Goal: Communication & Community: Answer question/provide support

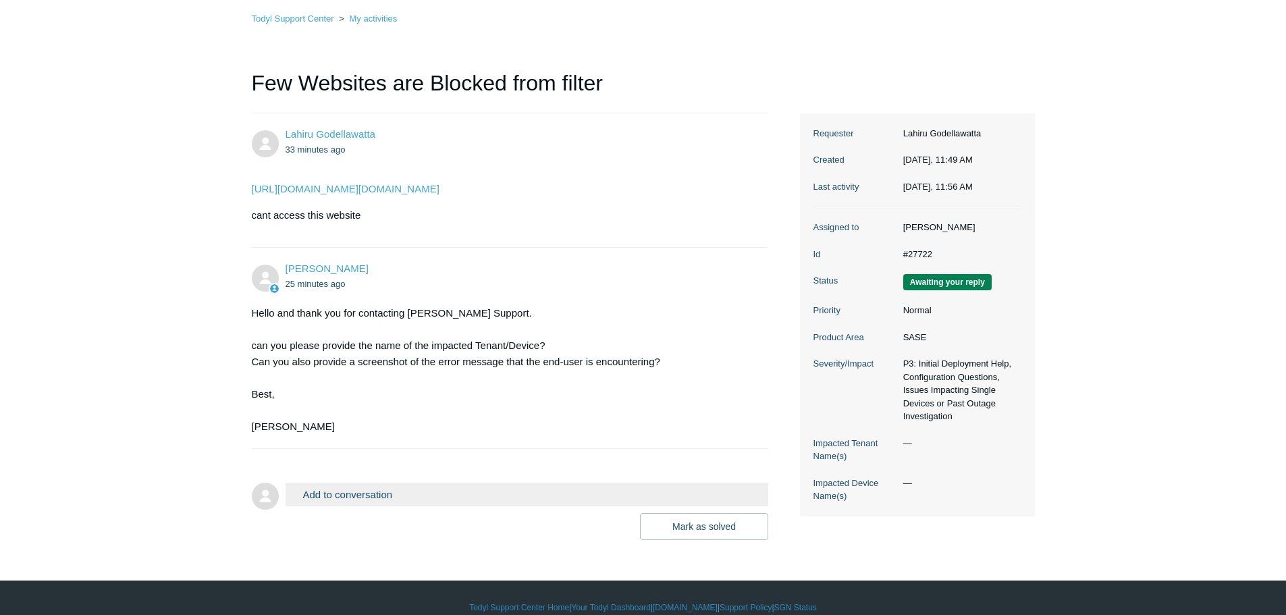
scroll to position [117, 0]
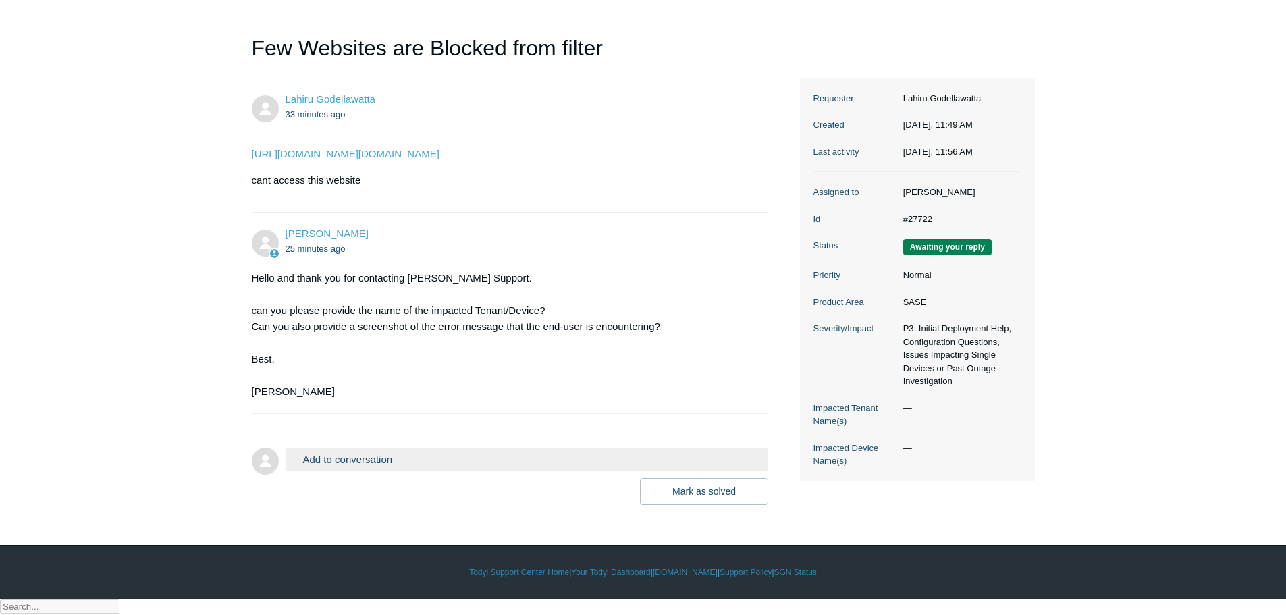
click at [337, 471] on button "Add to conversation" at bounding box center [526, 459] width 483 height 24
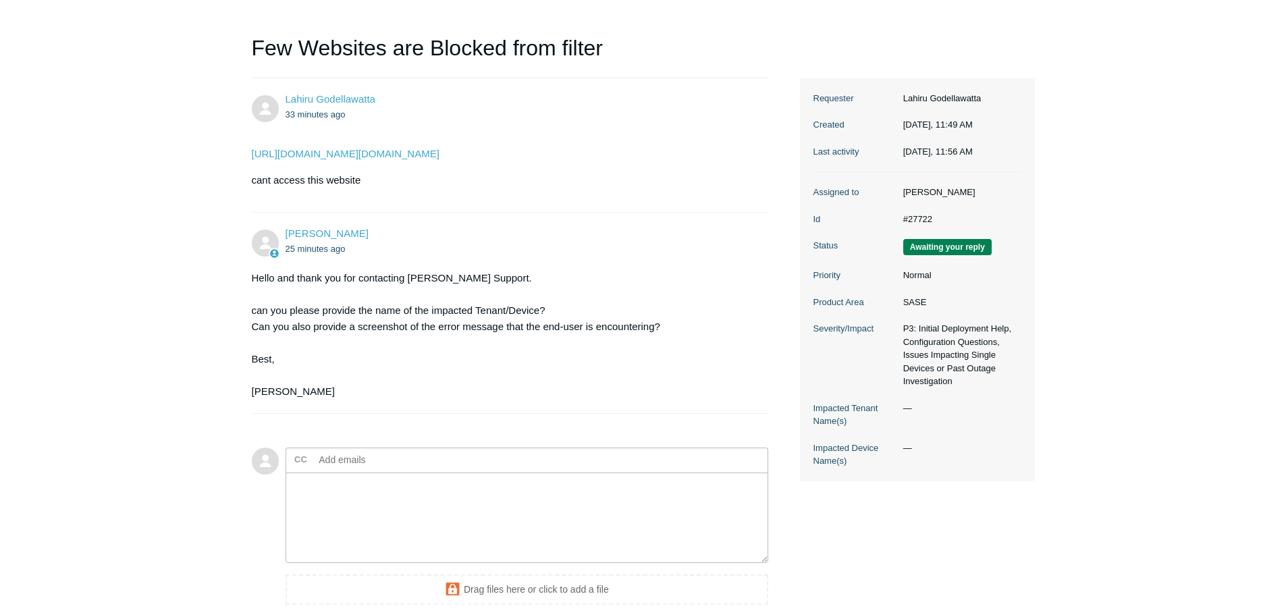
click at [254, 400] on div "Hello and thank you for contacting Todyl Support. can you please provide the na…" at bounding box center [503, 335] width 503 height 130
copy div "[PERSON_NAME]"
click at [359, 512] on textarea "Add your reply" at bounding box center [526, 517] width 483 height 91
click at [433, 525] on textarea "Hi krish No any error site is not loading,its blank bage" at bounding box center [526, 517] width 483 height 91
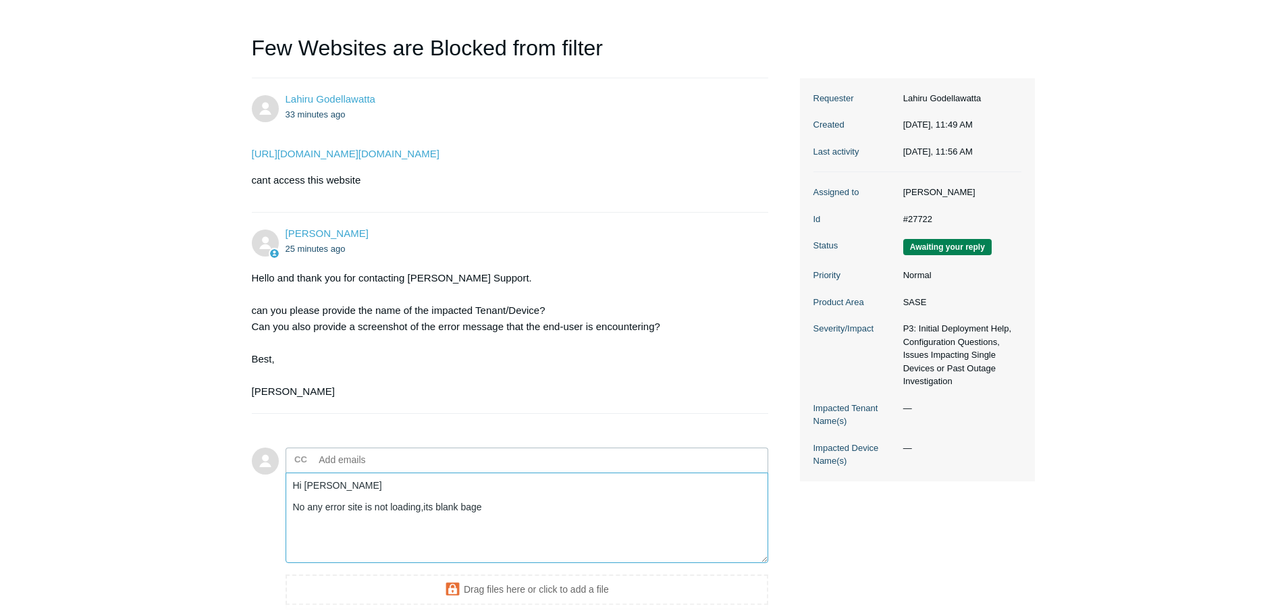
click at [433, 525] on textarea "Hi krish No any error site is not loading,its blank bage" at bounding box center [526, 517] width 483 height 91
click at [424, 525] on textarea "Hi krish No any error site is not loading,its blank bage" at bounding box center [526, 517] width 483 height 91
click at [527, 528] on textarea "Hi krish No any error site is not loading,Getting blank page" at bounding box center [526, 517] width 483 height 91
paste textarea "#27702"
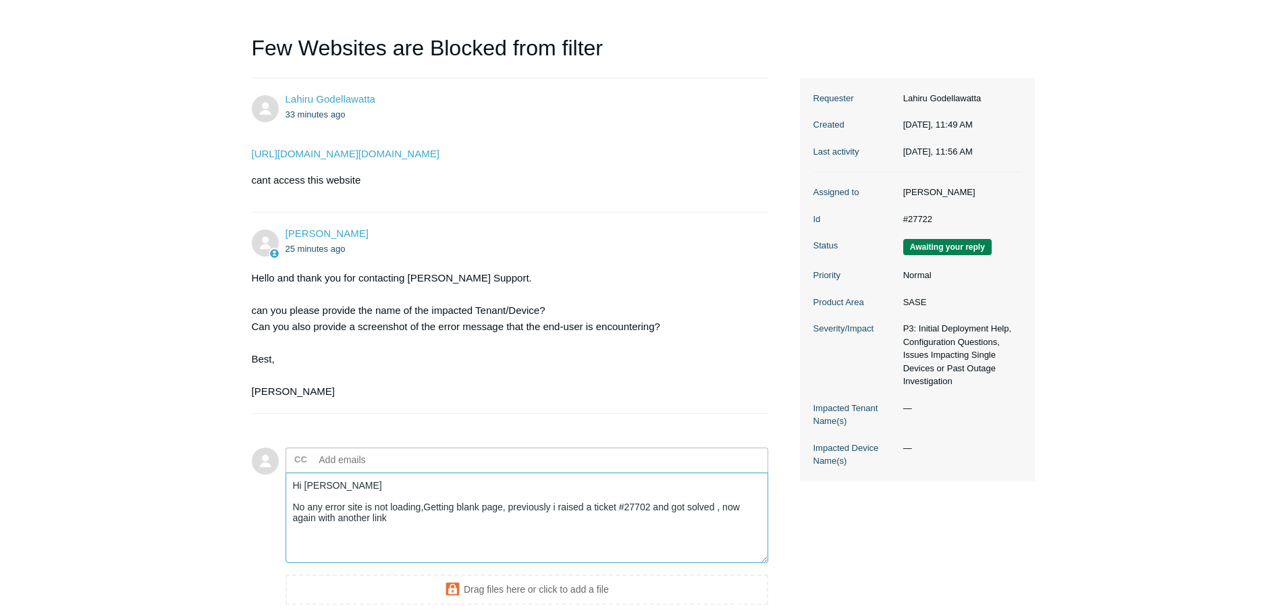
click at [435, 537] on textarea "Hi krish No any error site is not loading,Getting blank page, previously i rais…" at bounding box center [526, 517] width 483 height 91
drag, startPoint x: 295, startPoint y: 558, endPoint x: 307, endPoint y: 571, distance: 17.7
click at [295, 559] on textarea "Hi krish No any error site is not loading,Getting blank page, previously i rais…" at bounding box center [526, 517] width 483 height 91
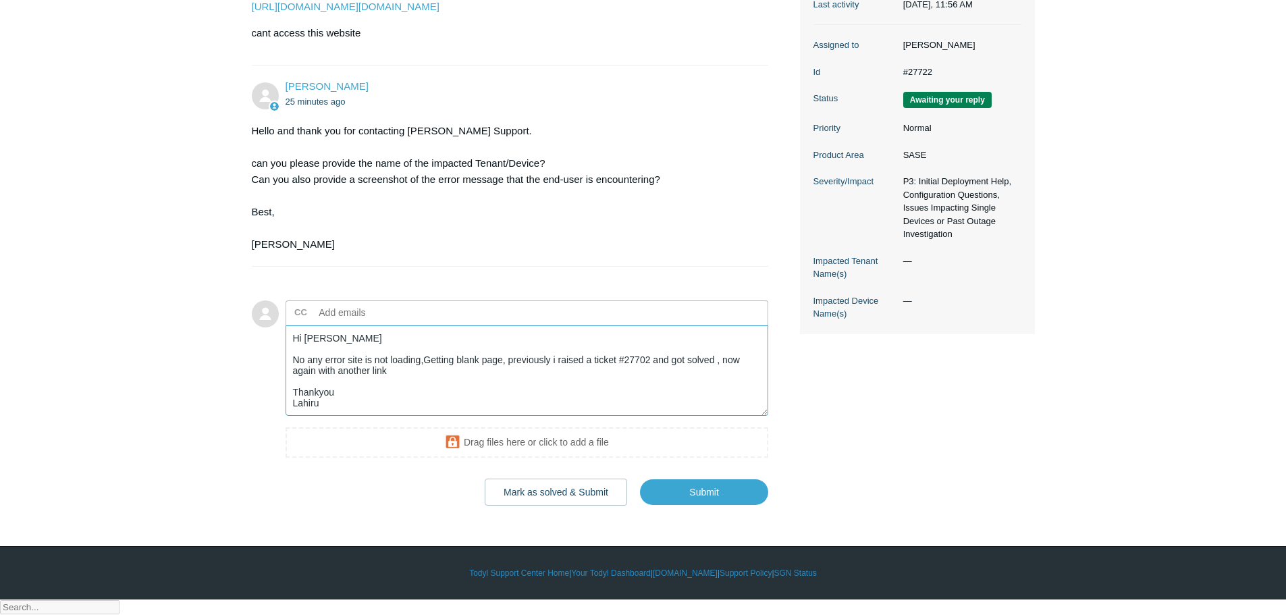
scroll to position [265, 0]
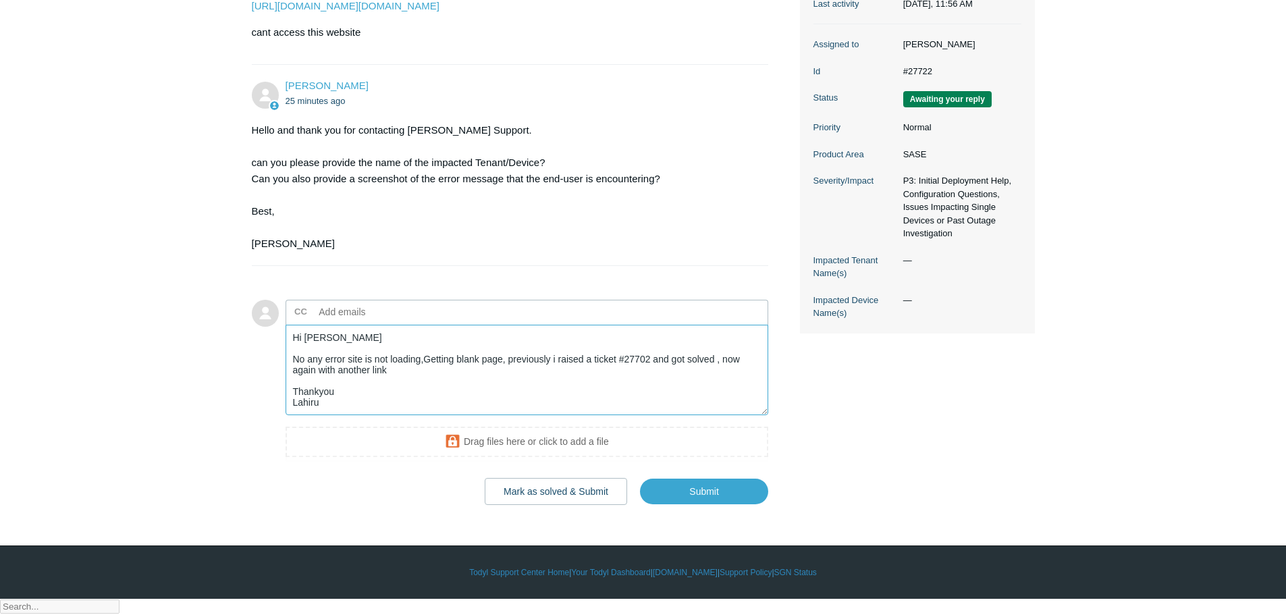
click at [309, 359] on textarea "Hi krish No any error site is not loading,Getting blank page, previously i rais…" at bounding box center [526, 370] width 483 height 91
click at [311, 356] on textarea "Hi krish No any error site is not loading,Getting blank page, previously i rais…" at bounding box center [526, 370] width 483 height 91
click at [309, 356] on textarea "Hi krish No any error site is not loading,Getting blank page, previously i rais…" at bounding box center [526, 370] width 483 height 91
click at [348, 373] on textarea "Hi Krish No any error site is not loading,Getting blank page, previously i rais…" at bounding box center [526, 370] width 483 height 91
type textarea "Hi Krish No any error! site is not loading,Getting blank page, previously i rai…"
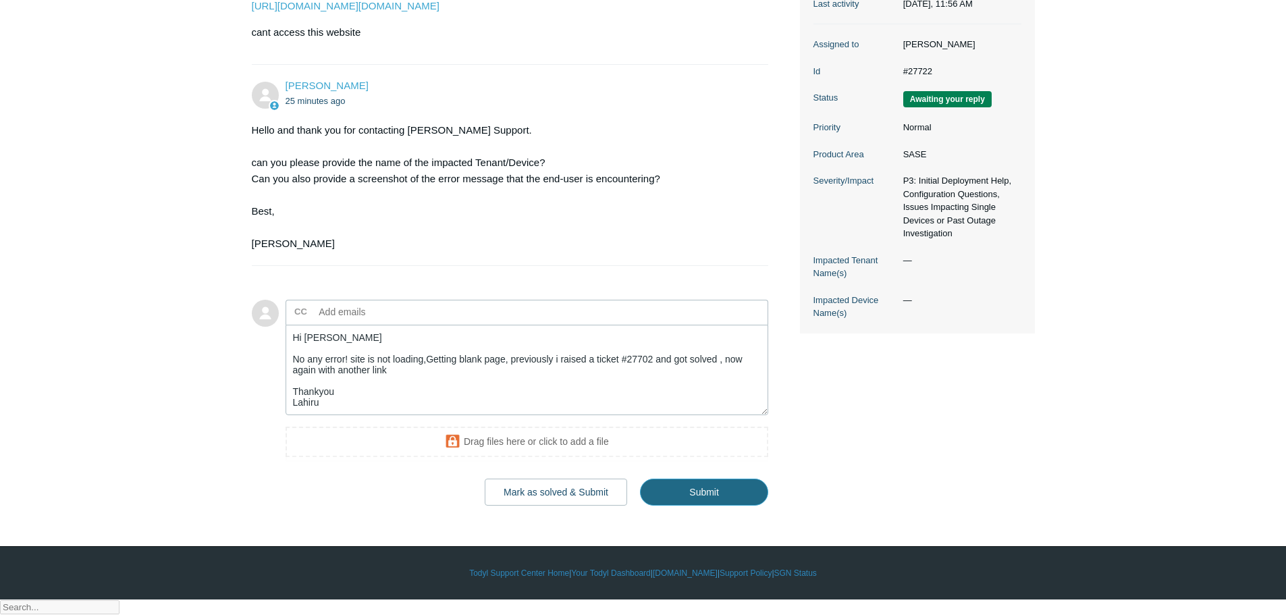
click at [694, 505] on input "Submit" at bounding box center [704, 491] width 128 height 27
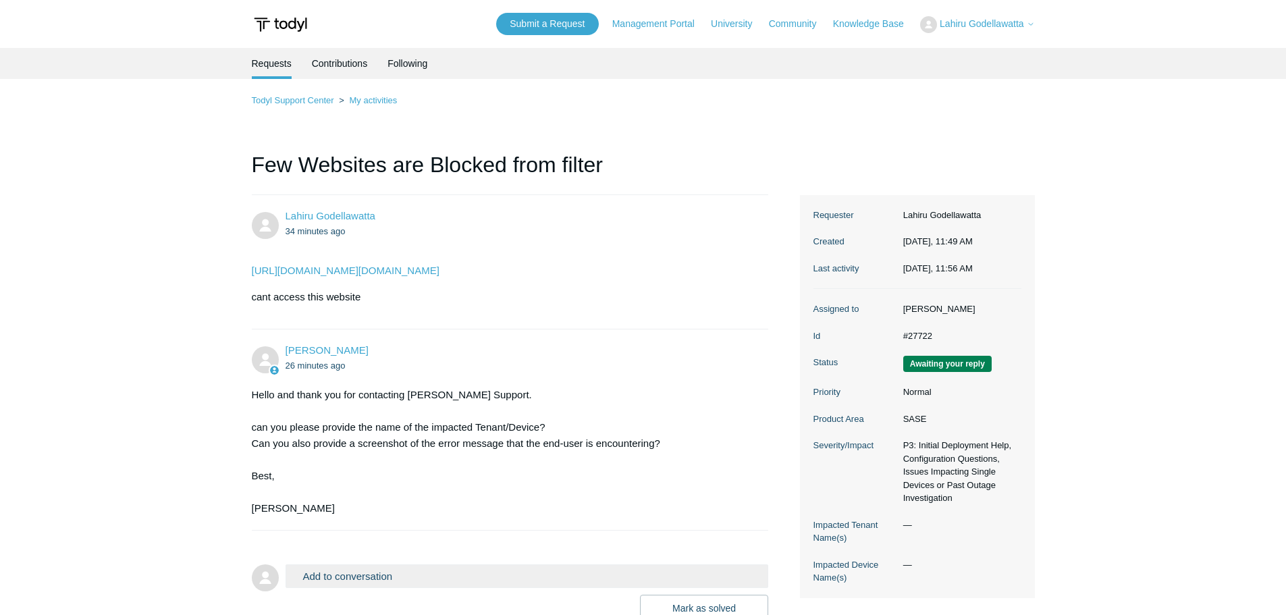
click at [987, 24] on span "Lahiru Godellawatta" at bounding box center [981, 23] width 84 height 11
click at [966, 53] on link "My Support Requests" at bounding box center [987, 53] width 132 height 24
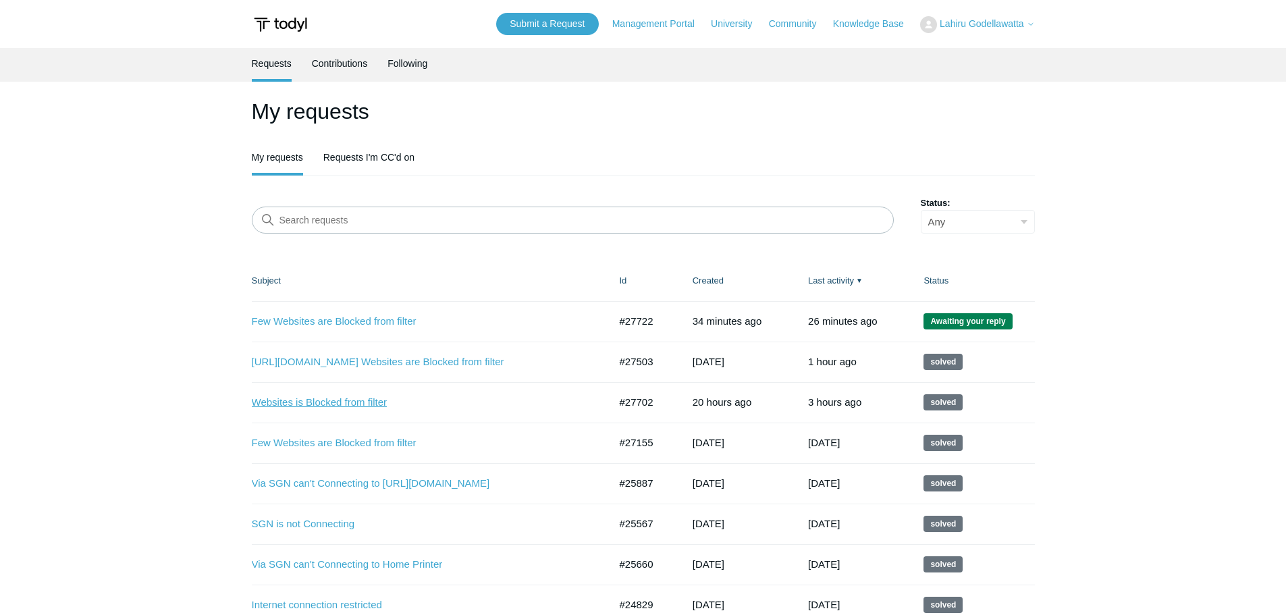
click at [331, 400] on link "Websites is Blocked from filter" at bounding box center [420, 403] width 337 height 16
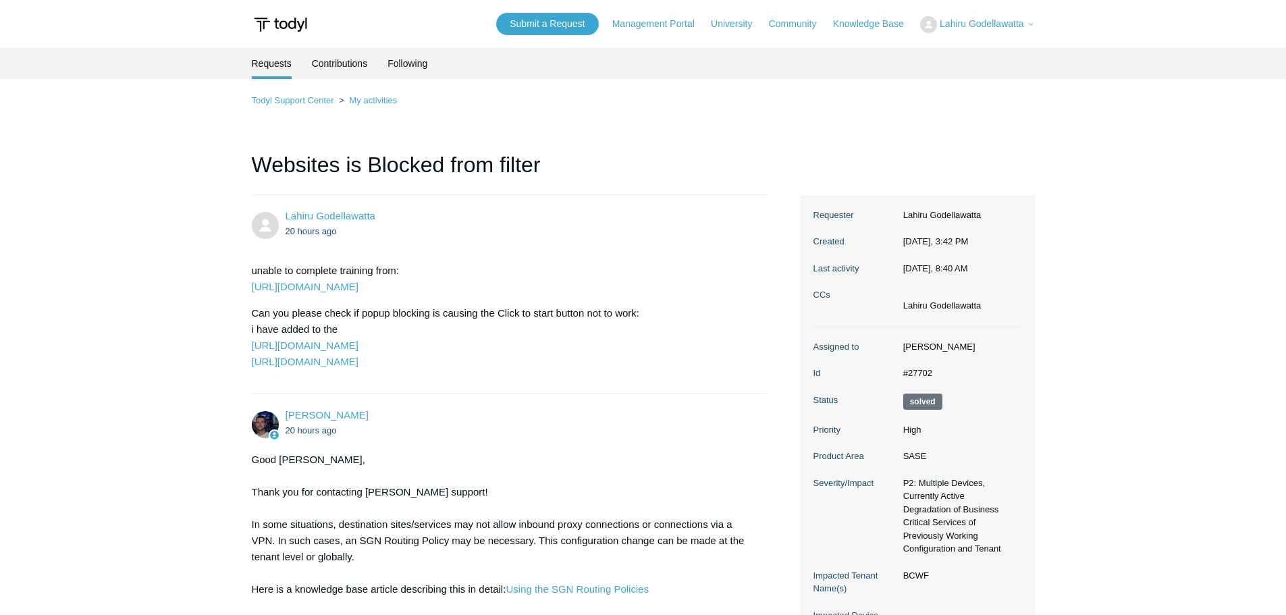
click at [906, 373] on dd "#27702" at bounding box center [958, 372] width 125 height 13
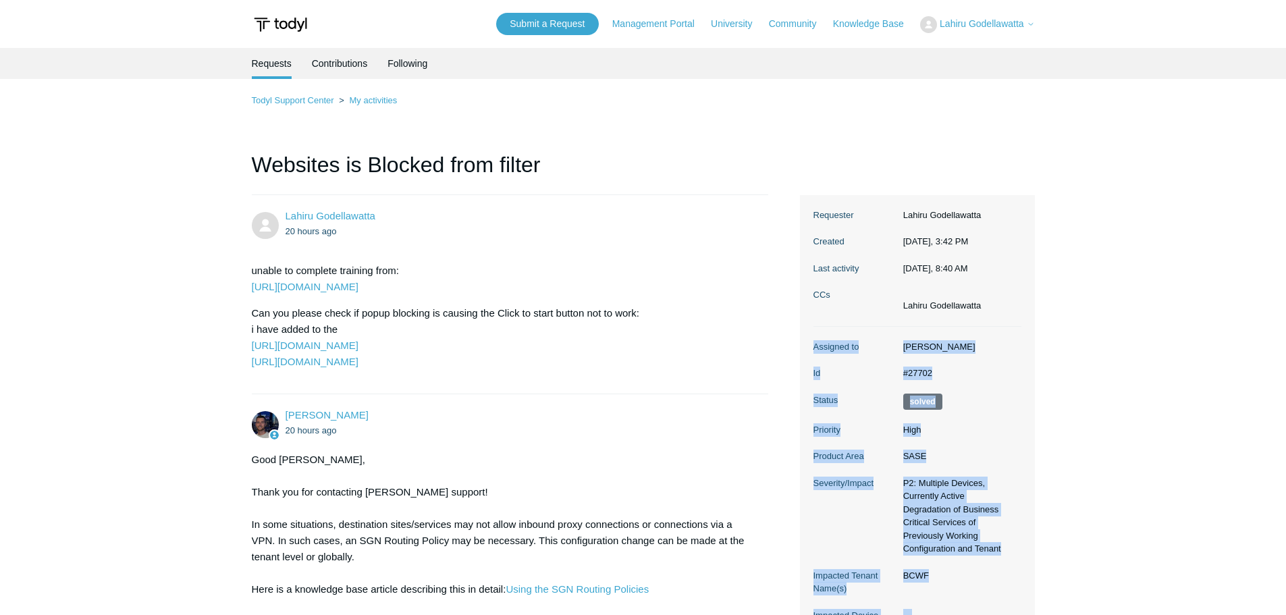
click at [906, 373] on dd "#27702" at bounding box center [958, 372] width 125 height 13
click at [914, 373] on dd "#27702" at bounding box center [958, 372] width 125 height 13
click at [914, 372] on dd "#27702" at bounding box center [958, 372] width 125 height 13
click at [934, 366] on dd "#27702" at bounding box center [958, 372] width 125 height 13
click at [936, 374] on dd "#27702" at bounding box center [958, 372] width 125 height 13
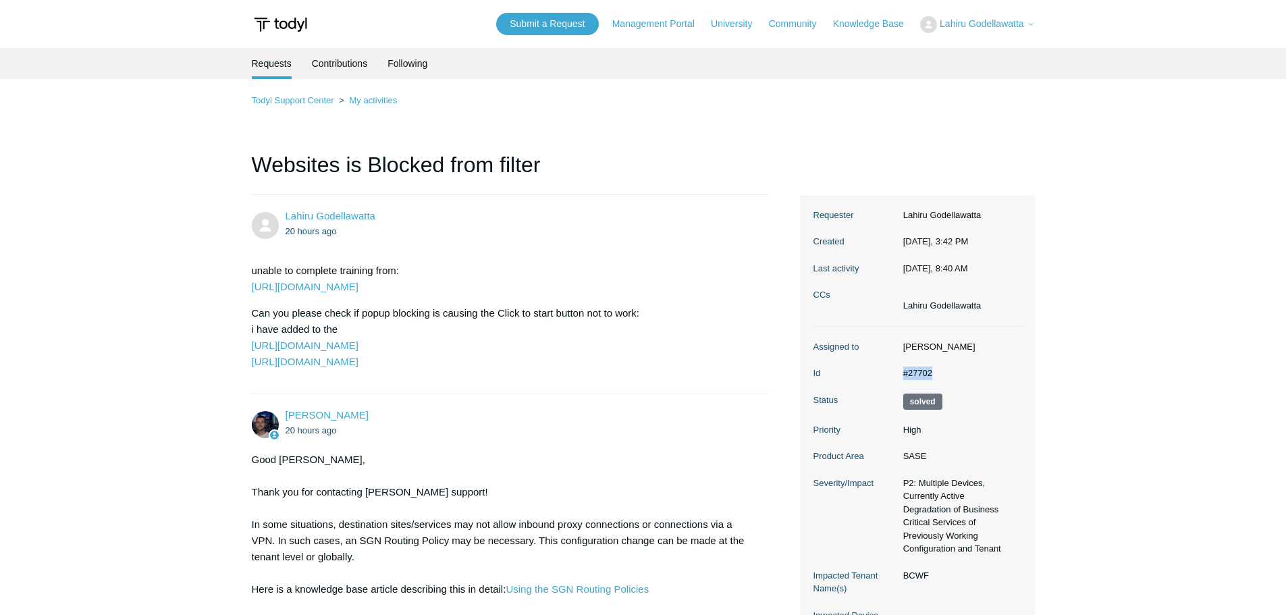
drag, startPoint x: 932, startPoint y: 373, endPoint x: 902, endPoint y: 375, distance: 30.4
click at [902, 375] on dd "#27702" at bounding box center [958, 372] width 125 height 13
copy dd "#27702"
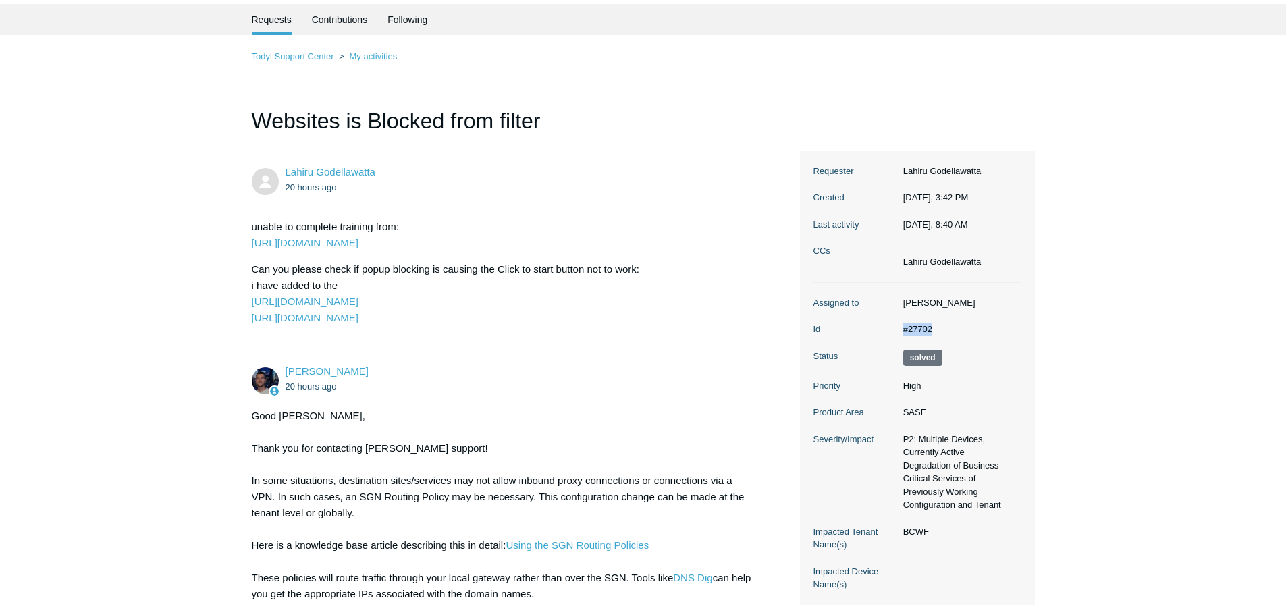
scroll to position [67, 0]
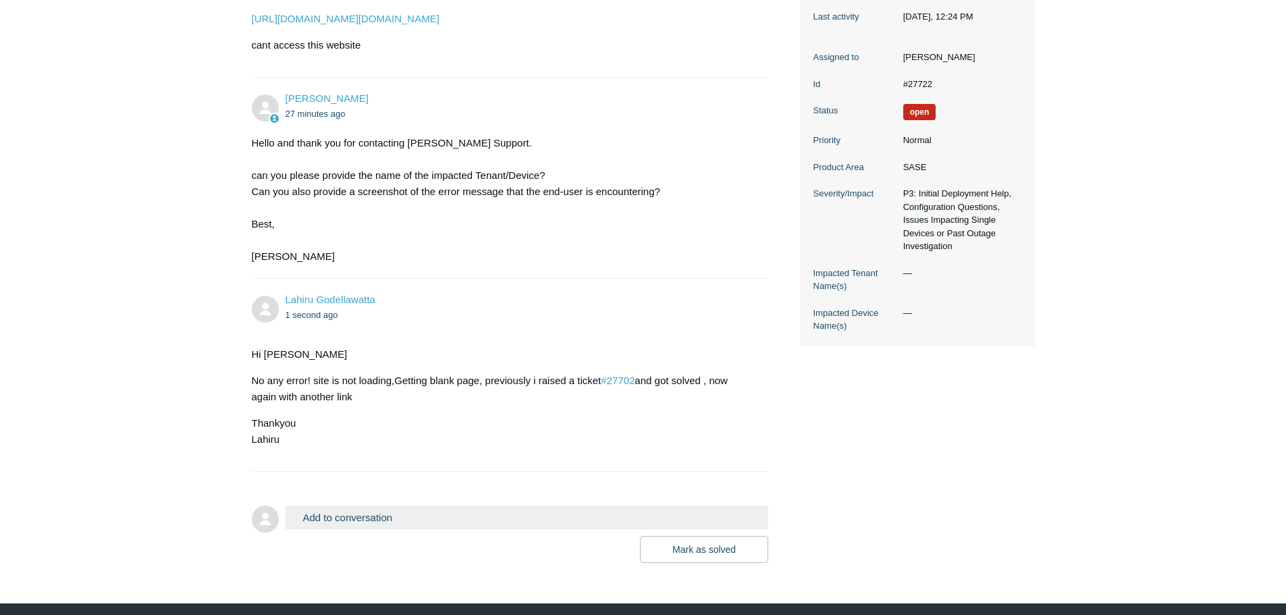
scroll to position [310, 0]
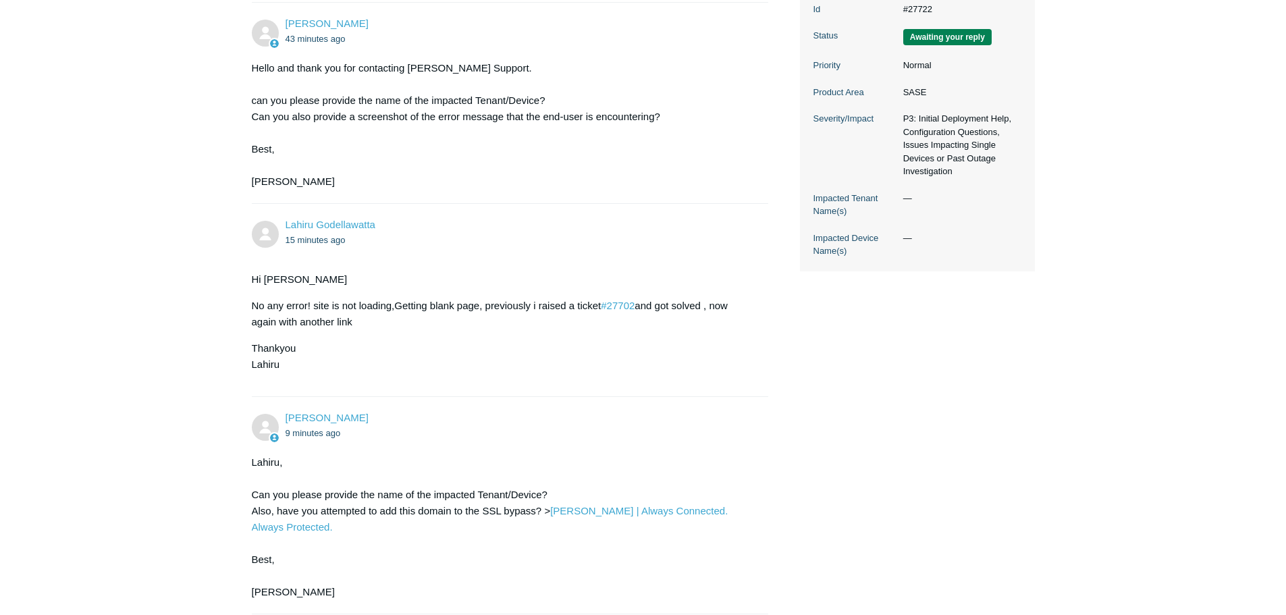
scroll to position [511, 0]
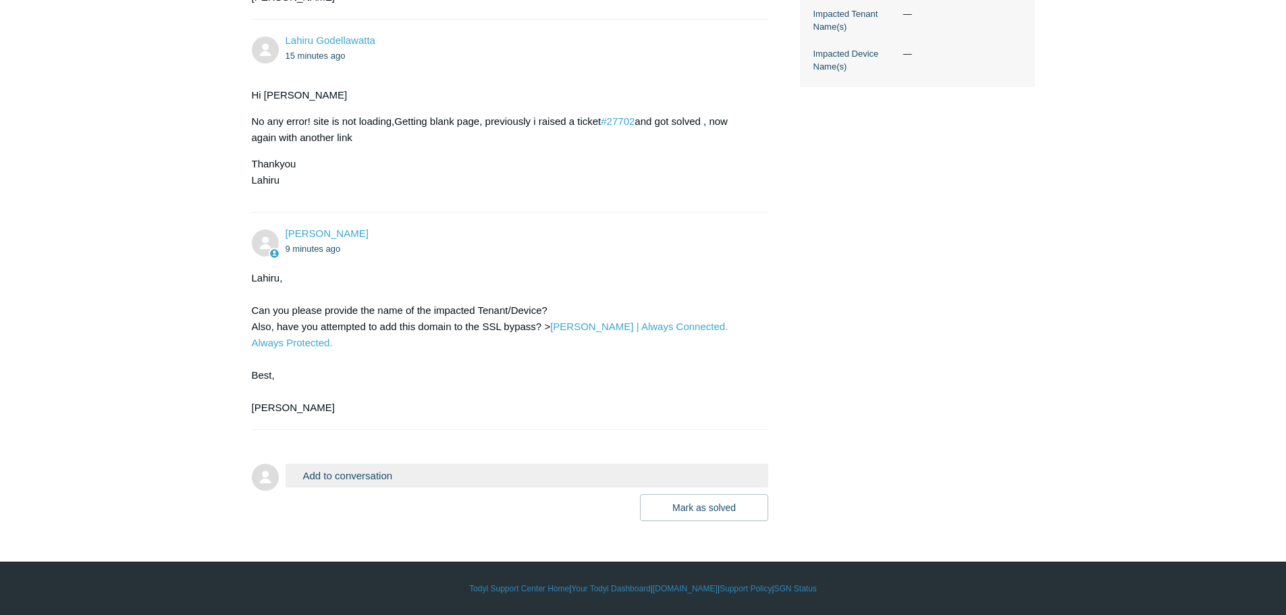
click at [339, 471] on button "Add to conversation" at bounding box center [526, 476] width 483 height 24
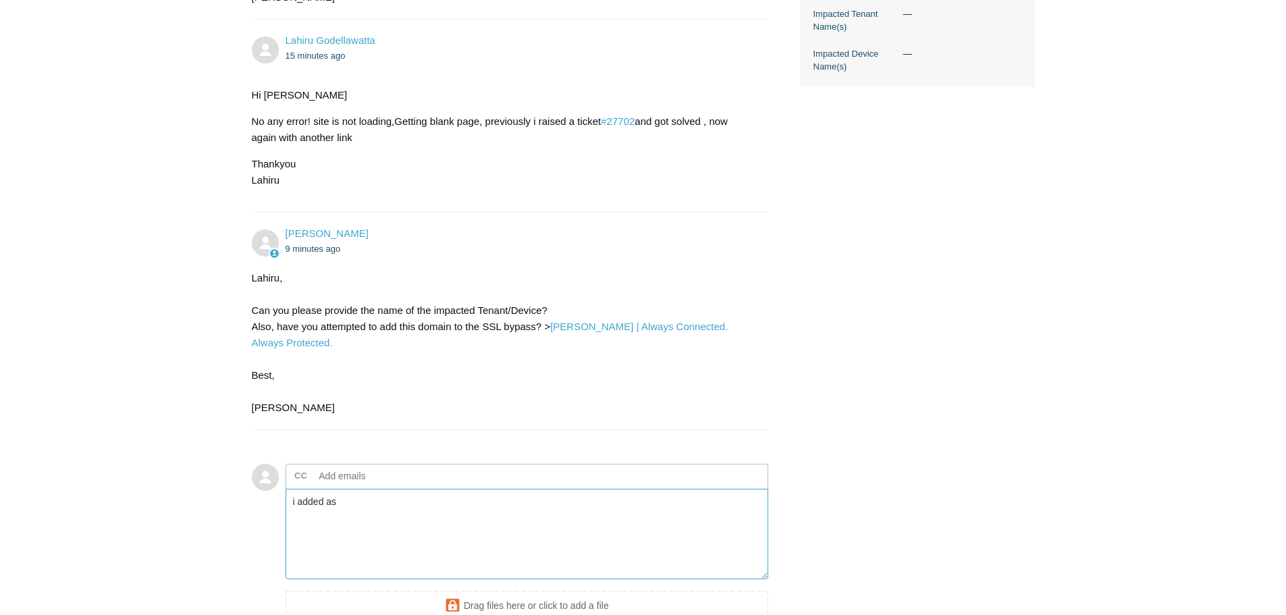
paste textarea "advsol.com"
click at [522, 508] on textarea "i added as advsol.com, affected tenant is BCWF" at bounding box center [526, 534] width 483 height 91
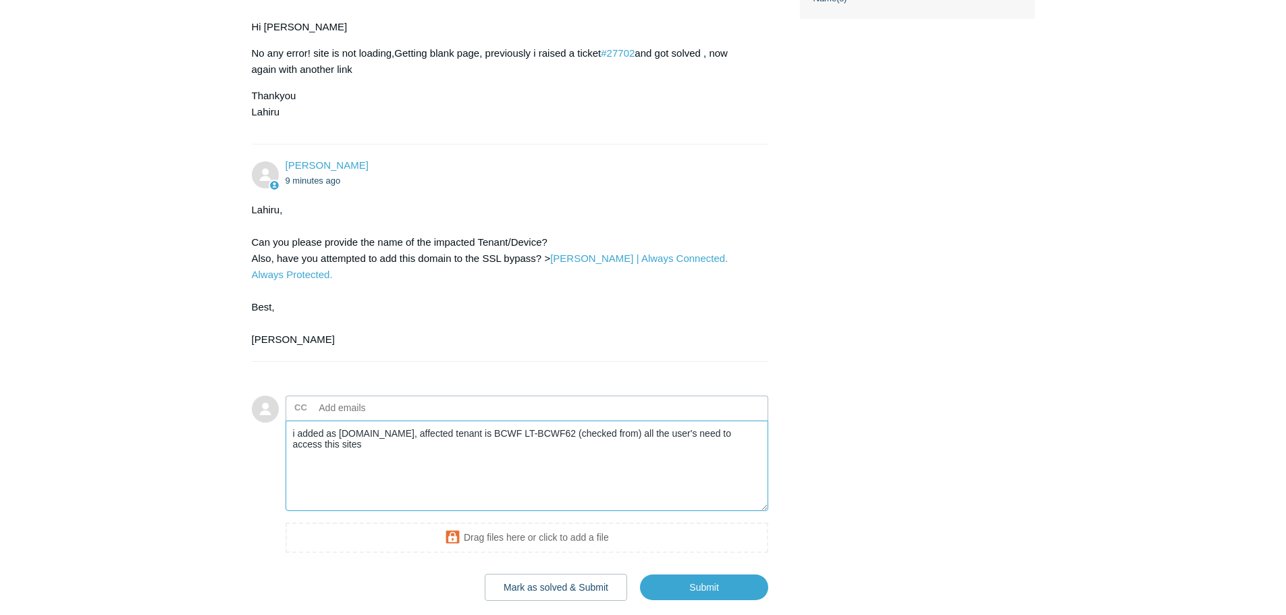
scroll to position [659, 0]
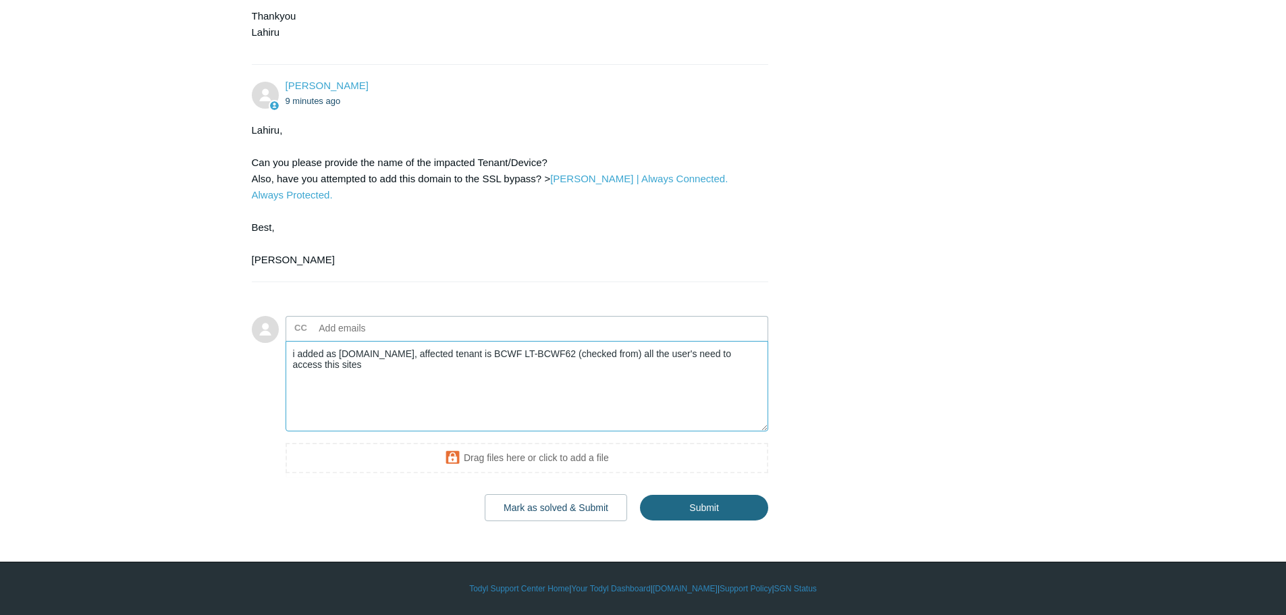
type textarea "i added as [DOMAIN_NAME], affected tenant is BCWF LT-BCWF62 (checked from) all …"
click at [699, 507] on input "Submit" at bounding box center [704, 508] width 128 height 27
